Goal: Task Accomplishment & Management: Manage account settings

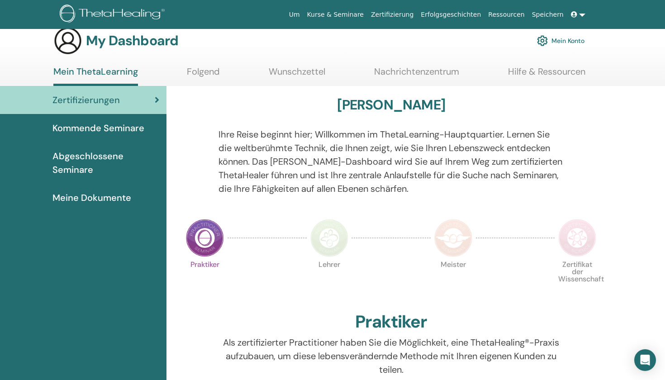
scroll to position [14, 0]
click at [128, 196] on span "Meine Dokumente" at bounding box center [91, 198] width 79 height 14
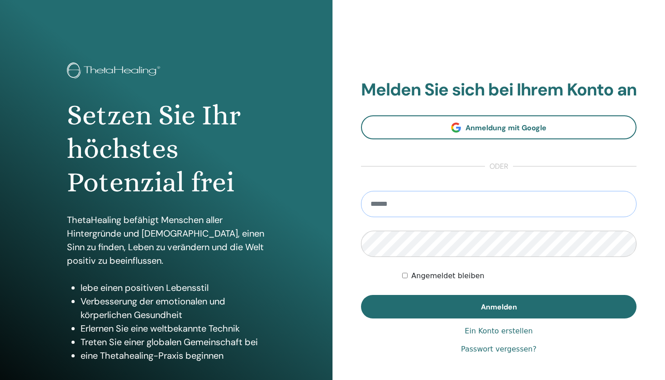
type input "**********"
click at [498, 316] on button "Anmelden" at bounding box center [498, 307] width 275 height 24
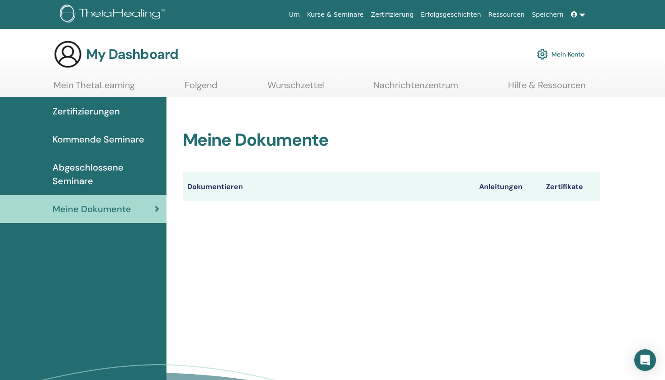
click at [97, 86] on link "Mein ThetaLearning" at bounding box center [93, 89] width 81 height 18
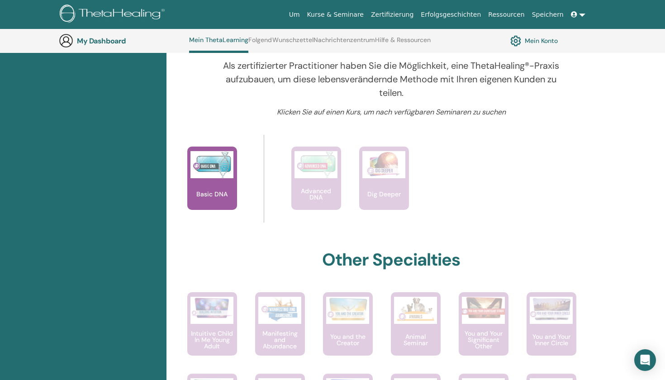
scroll to position [333, 0]
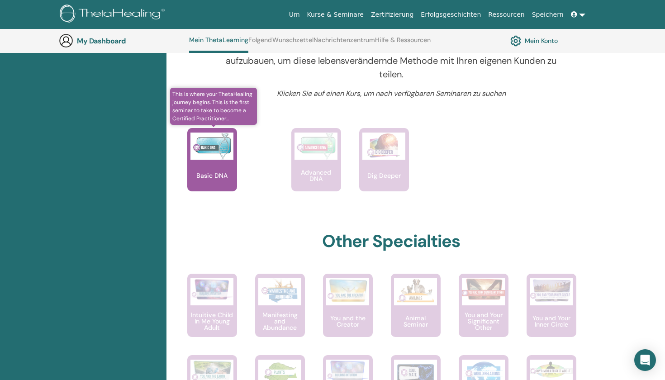
click at [221, 157] on img at bounding box center [211, 145] width 43 height 27
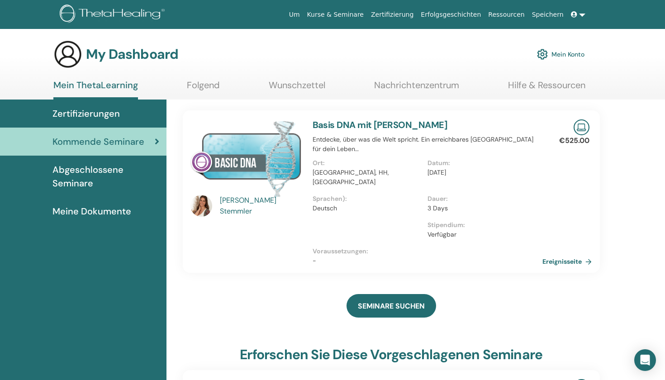
click at [506, 220] on p "Stipendium :" at bounding box center [481, 224] width 109 height 9
click at [393, 127] on link "Basis DNA mit Julia Stemmler" at bounding box center [379, 125] width 135 height 12
click at [383, 123] on link "Basis DNA mit Julia Stemmler" at bounding box center [379, 125] width 135 height 12
click at [554, 255] on link "Ereignisseite" at bounding box center [569, 262] width 53 height 14
click at [572, 15] on icon at bounding box center [574, 14] width 6 height 6
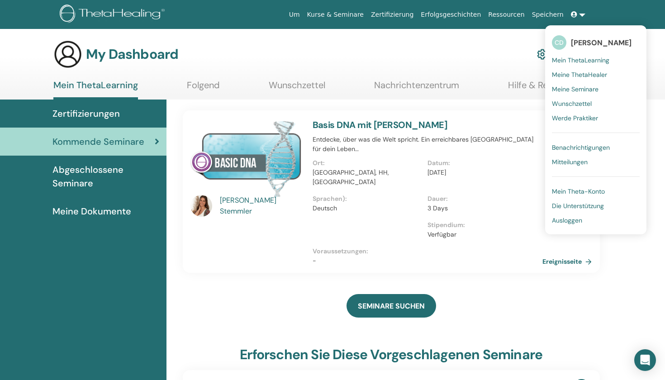
click at [580, 190] on span "Mein Theta-Konto" at bounding box center [578, 191] width 53 height 8
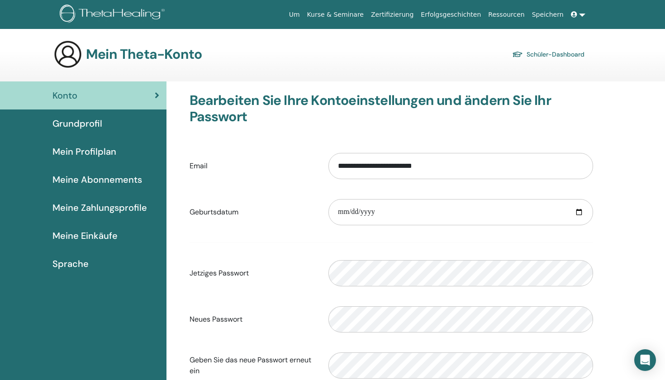
click at [580, 13] on link at bounding box center [578, 14] width 22 height 17
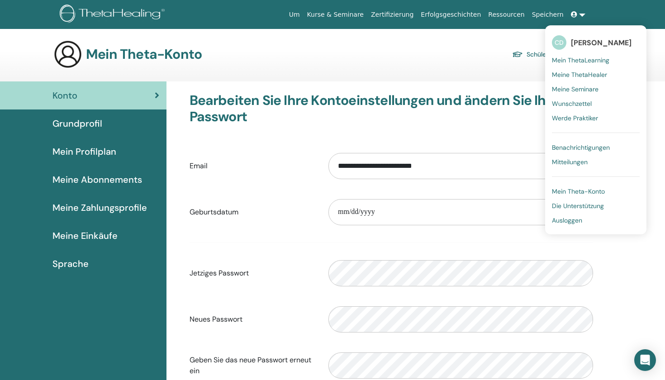
click at [427, 110] on h3 "Bearbeiten Sie Ihre Kontoeinstellungen und ändern Sie Ihr Passwort" at bounding box center [391, 108] width 404 height 33
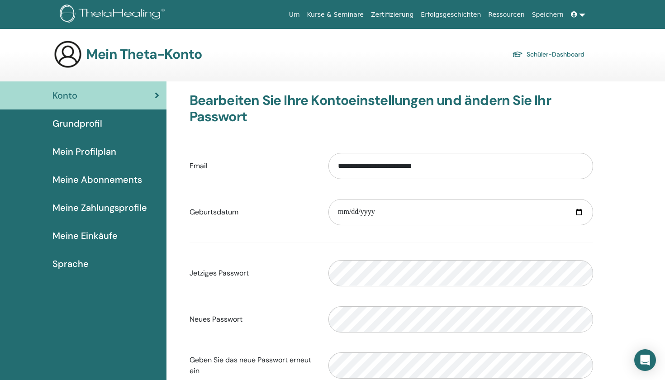
click at [82, 92] on div "Konto" at bounding box center [83, 96] width 152 height 14
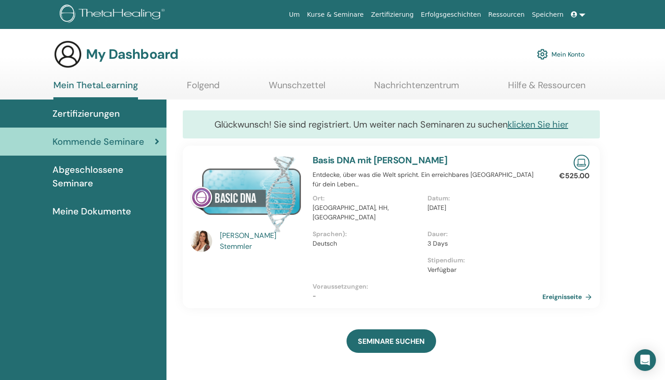
click at [553, 123] on link "klicken Sie hier" at bounding box center [537, 124] width 61 height 12
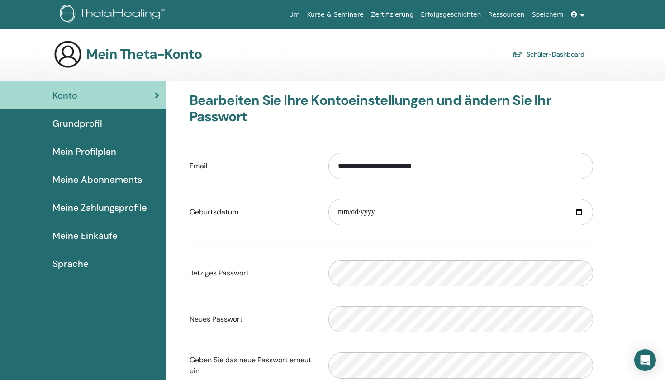
click at [82, 126] on span "Grundprofil" at bounding box center [77, 124] width 50 height 14
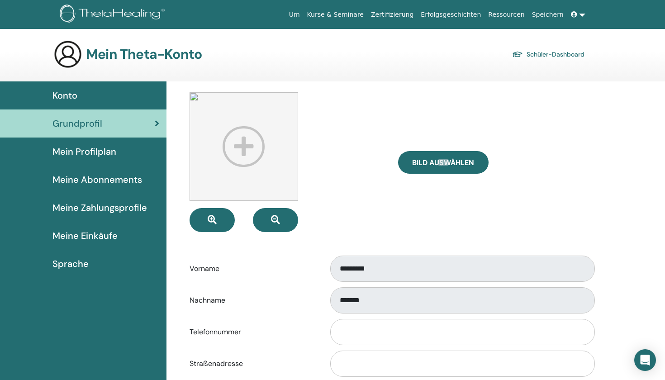
click at [109, 149] on span "Mein Profilplan" at bounding box center [84, 152] width 64 height 14
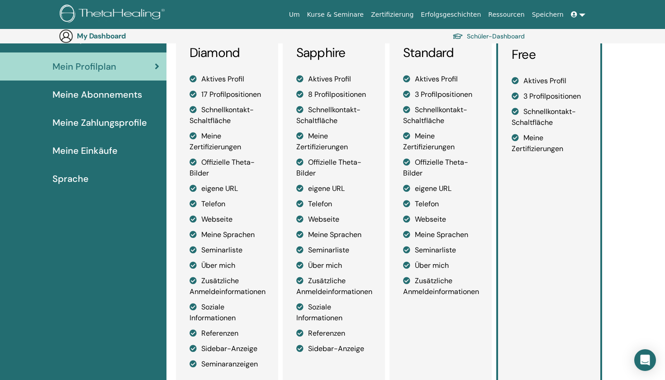
scroll to position [97, 0]
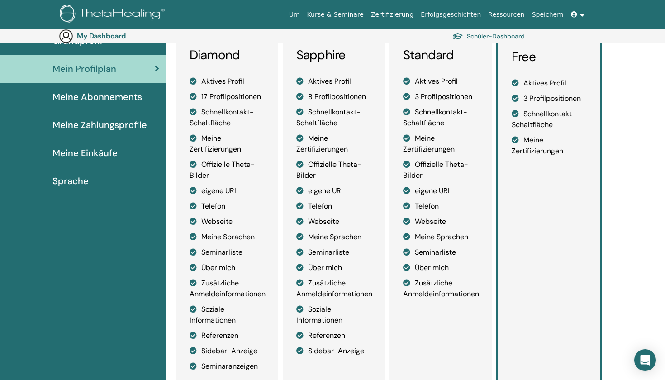
click at [106, 155] on span "Meine Einkäufe" at bounding box center [84, 153] width 65 height 14
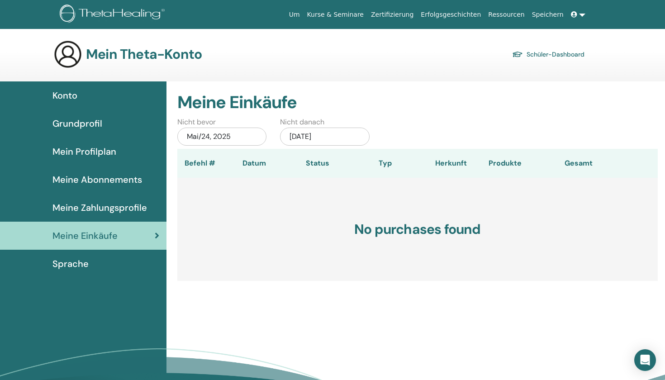
click at [124, 90] on div "Konto" at bounding box center [83, 96] width 152 height 14
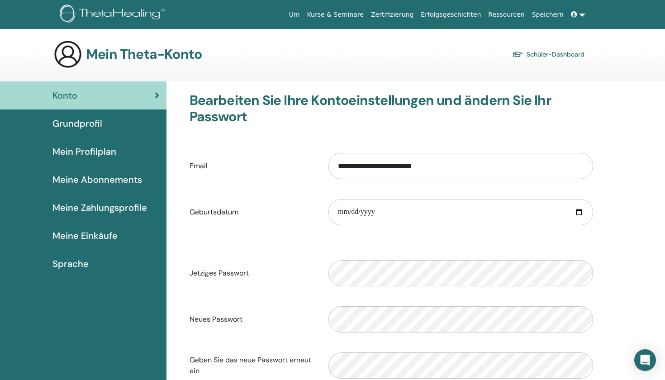
click at [118, 118] on div "Grundprofil" at bounding box center [83, 124] width 152 height 14
